Goal: Transaction & Acquisition: Purchase product/service

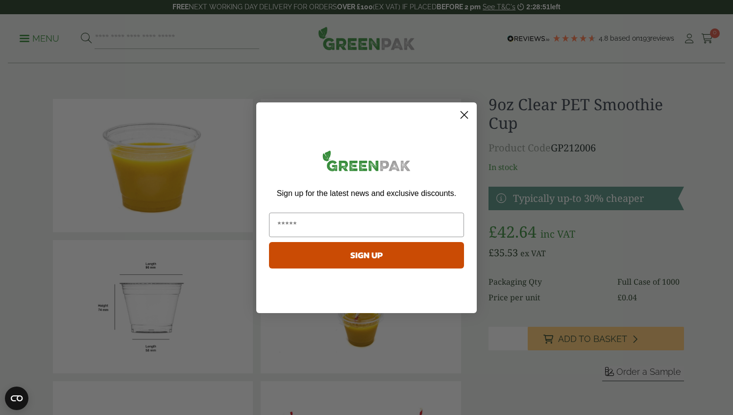
click at [464, 115] on icon "Close dialog" at bounding box center [464, 114] width 7 height 7
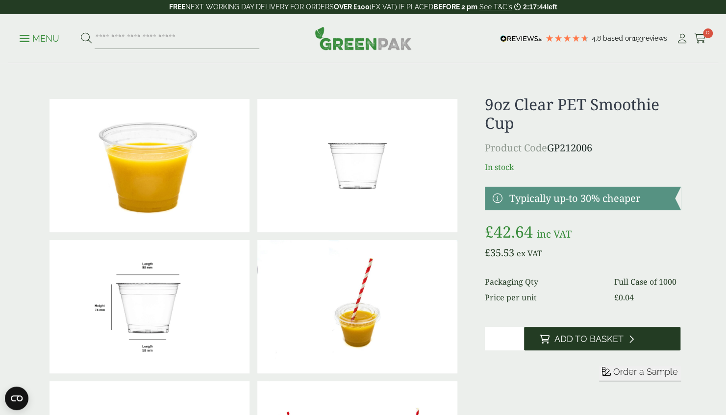
click at [568, 332] on button "Add to Basket" at bounding box center [602, 339] width 156 height 24
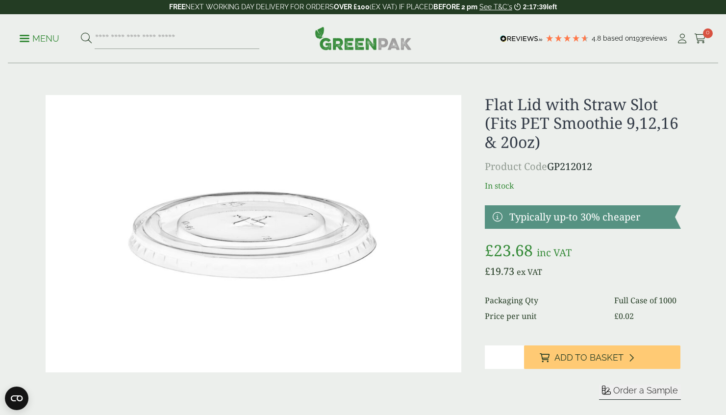
click at [603, 363] on span "Add to Basket" at bounding box center [588, 357] width 69 height 11
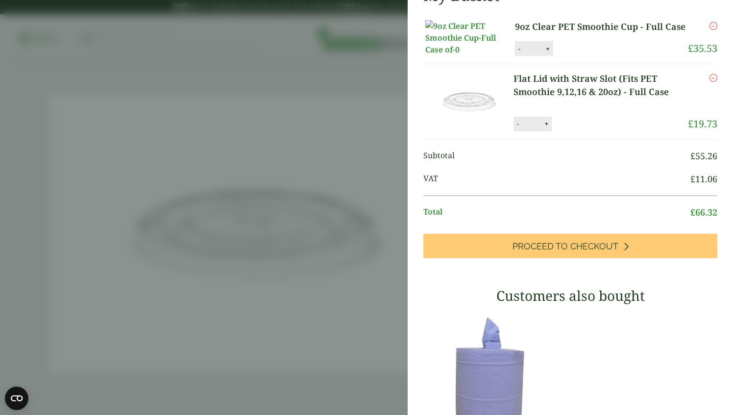
scroll to position [77, 0]
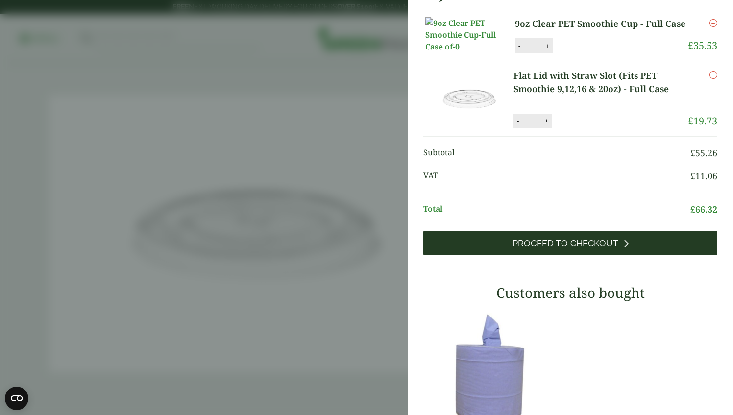
click at [578, 255] on link "Proceed to Checkout" at bounding box center [570, 243] width 294 height 24
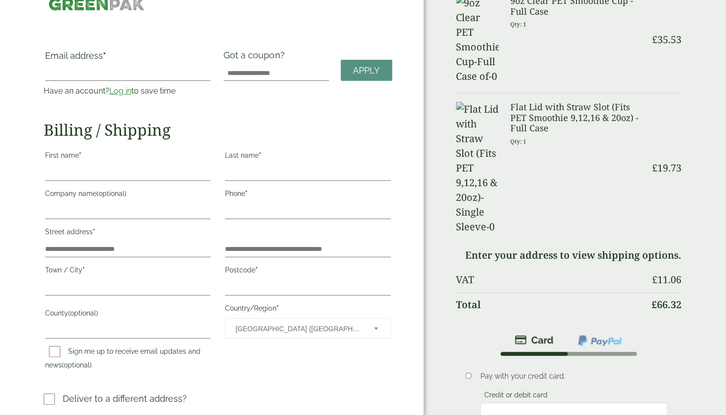
scroll to position [30, 0]
click at [536, 243] on td "Enter your address to view shipping options." at bounding box center [568, 255] width 225 height 24
click at [129, 244] on input "Street address *" at bounding box center [128, 249] width 166 height 16
click at [252, 291] on input "Postcode *" at bounding box center [308, 287] width 166 height 16
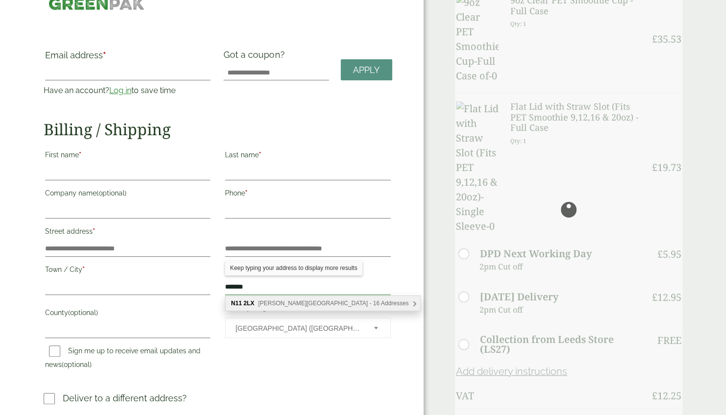
type input "*******"
click at [344, 306] on span "Cline Road, London - 16 Addresses" at bounding box center [333, 303] width 150 height 7
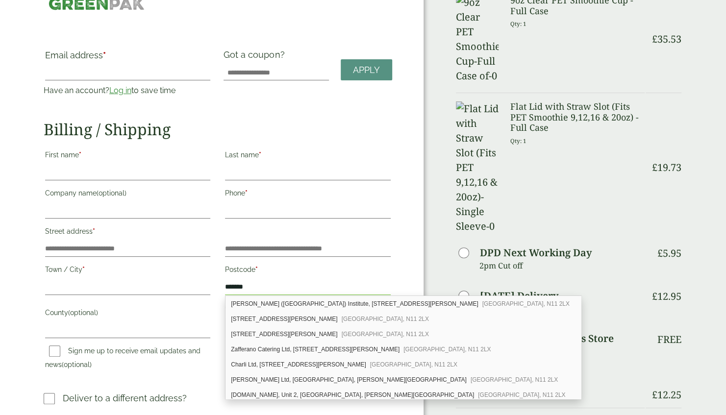
scroll to position [60, 0]
click at [403, 346] on span "London, N11 2LX" at bounding box center [446, 349] width 87 height 7
type input "**********"
type input "******"
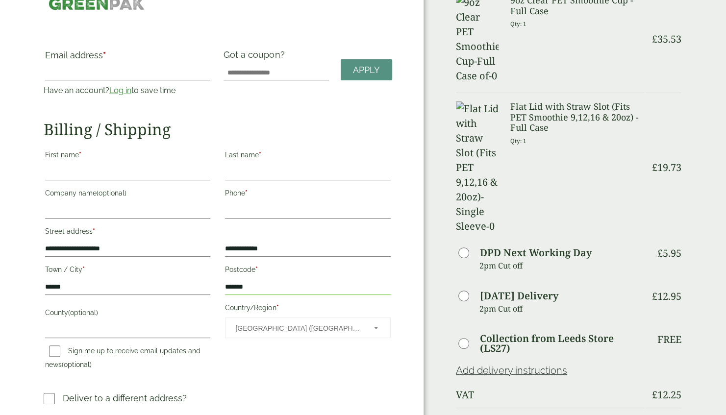
scroll to position [0, 0]
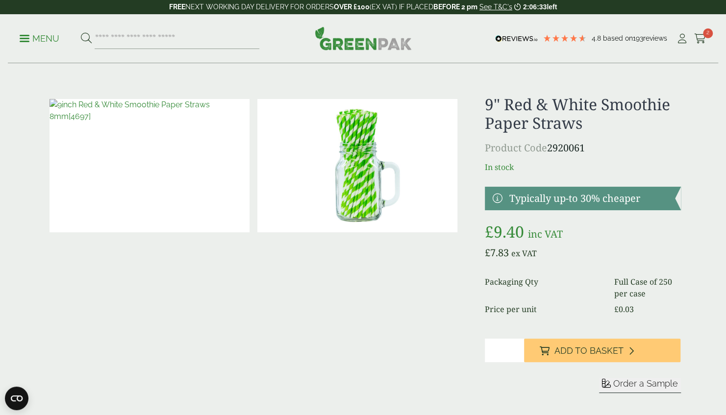
click at [516, 348] on input "*" at bounding box center [504, 351] width 39 height 24
type input "*"
click at [516, 348] on input "*" at bounding box center [504, 351] width 39 height 24
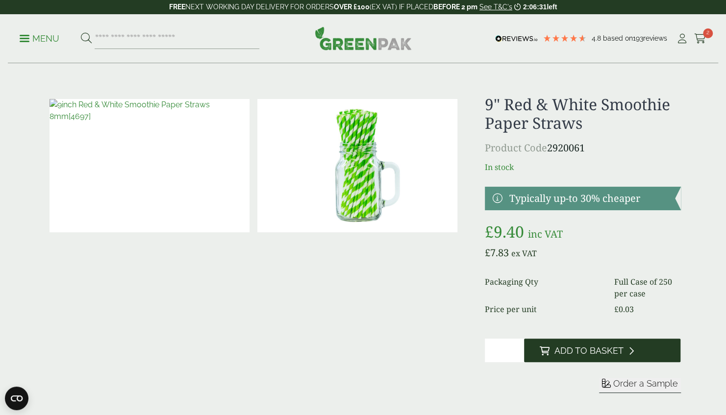
click at [556, 346] on span "Add to Basket" at bounding box center [588, 350] width 69 height 11
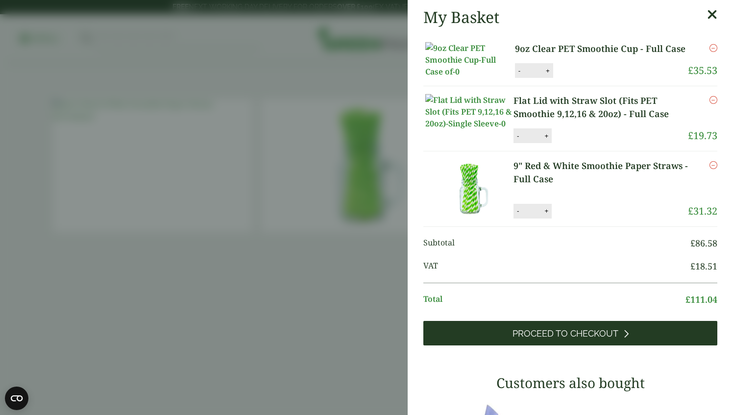
click at [632, 345] on link "Proceed to Checkout" at bounding box center [570, 333] width 294 height 24
